Goal: Task Accomplishment & Management: Manage account settings

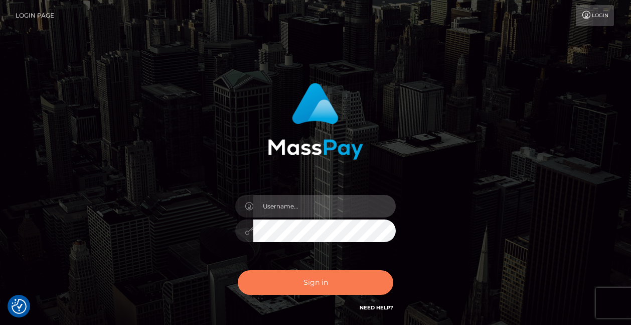
type input "[PERSON_NAME]"
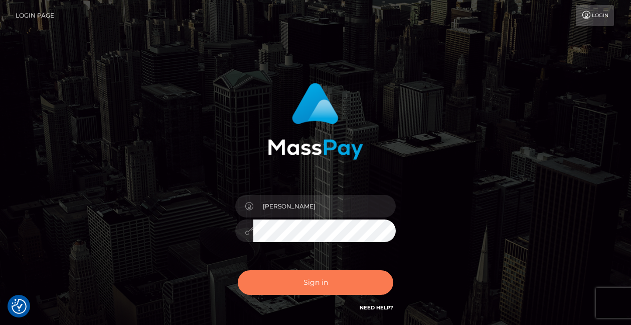
click at [289, 285] on button "Sign in" at bounding box center [316, 282] width 156 height 25
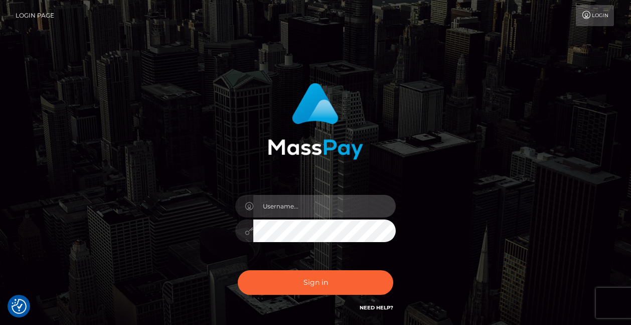
type input "[PERSON_NAME]"
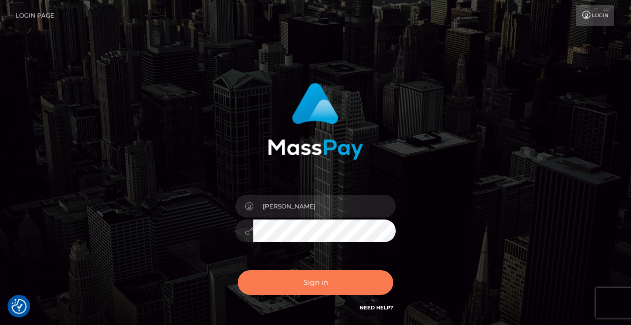
click at [280, 275] on button "Sign in" at bounding box center [316, 282] width 156 height 25
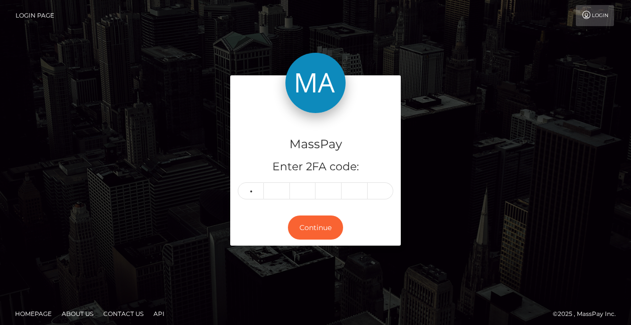
type input "4"
type input "6"
type input "4"
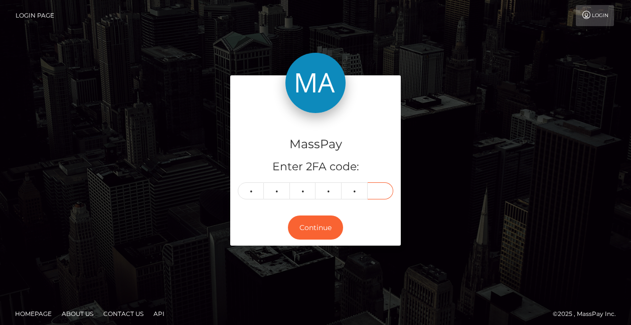
type input "0"
